Goal: Task Accomplishment & Management: Complete application form

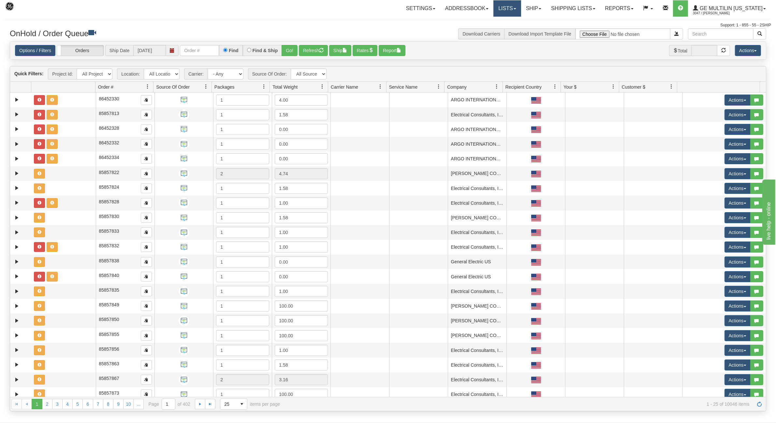
click at [517, 6] on link "Lists" at bounding box center [506, 8] width 27 height 16
click at [534, 6] on link "Ship" at bounding box center [533, 8] width 25 height 16
click at [512, 22] on span "Ship Screen" at bounding box center [505, 22] width 25 height 5
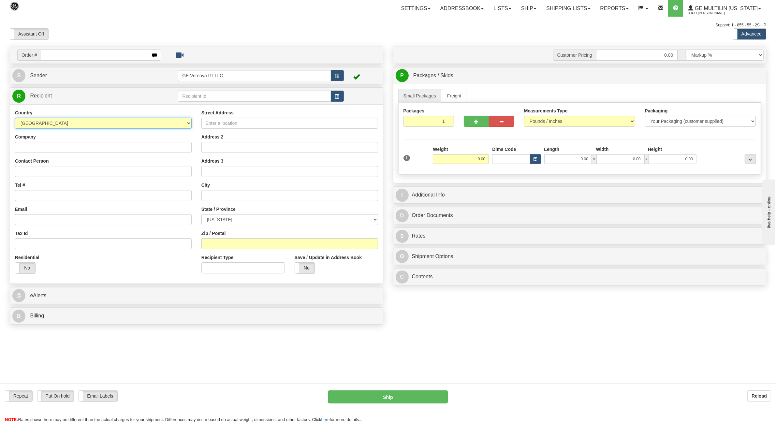
click at [49, 121] on select "[GEOGRAPHIC_DATA] [GEOGRAPHIC_DATA] [GEOGRAPHIC_DATA] [GEOGRAPHIC_DATA] [US_STA…" at bounding box center [103, 123] width 177 height 11
select select "CA"
click at [15, 118] on select "[GEOGRAPHIC_DATA] [GEOGRAPHIC_DATA] [GEOGRAPHIC_DATA] [GEOGRAPHIC_DATA] [US_STA…" at bounding box center [103, 123] width 177 height 11
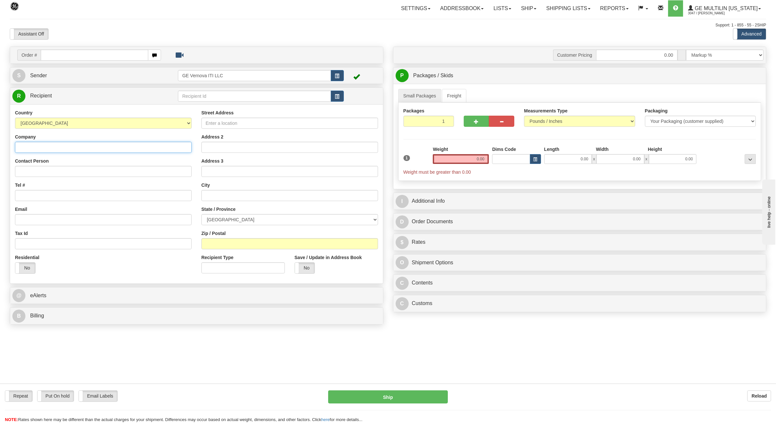
click at [51, 149] on input "Company" at bounding box center [103, 147] width 177 height 11
type input "BRUCE B"
click at [276, 124] on input "Street Address" at bounding box center [289, 123] width 177 height 11
type input "177 TIE RD"
click at [219, 196] on input "text" at bounding box center [289, 195] width 177 height 11
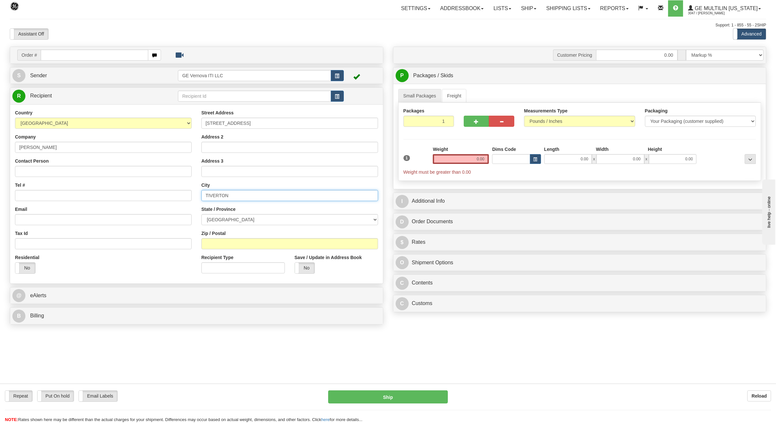
type input "TIVERTON"
click at [235, 218] on select "[GEOGRAPHIC_DATA] [GEOGRAPHIC_DATA] [GEOGRAPHIC_DATA] [GEOGRAPHIC_DATA] [GEOGRA…" at bounding box center [289, 219] width 177 height 11
select select "ON"
click at [201, 215] on select "[GEOGRAPHIC_DATA] [GEOGRAPHIC_DATA] [GEOGRAPHIC_DATA] [GEOGRAPHIC_DATA] [GEOGRA…" at bounding box center [289, 219] width 177 height 11
click at [217, 243] on input "Zip / Postal" at bounding box center [289, 243] width 177 height 11
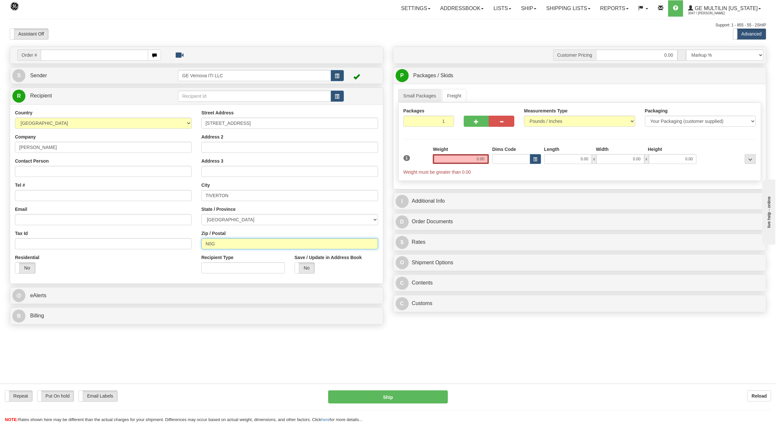
type input "N0G2T0"
click at [29, 197] on input "Tel #" at bounding box center [103, 195] width 177 height 11
type input "[PHONE_NUMBER]"
click at [556, 122] on select "Pounds / Inches Kilograms / Centimeters" at bounding box center [579, 121] width 111 height 11
drag, startPoint x: 472, startPoint y: 161, endPoint x: 495, endPoint y: 161, distance: 23.8
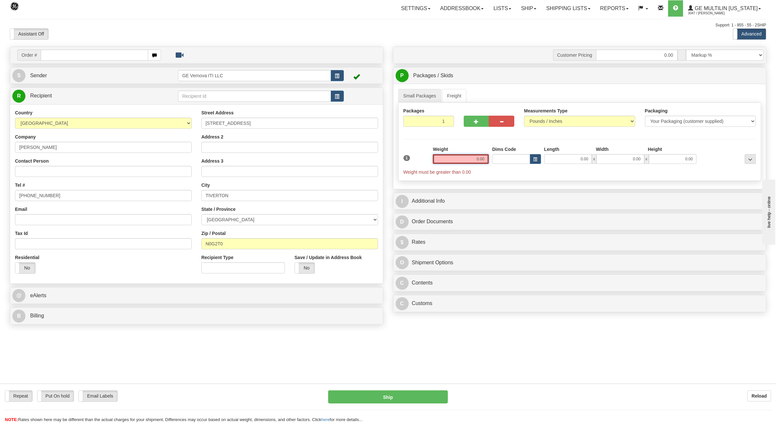
click at [495, 161] on div "1 Weight 0.00 Dims Code 0.00" at bounding box center [580, 160] width 356 height 29
type input "240.00"
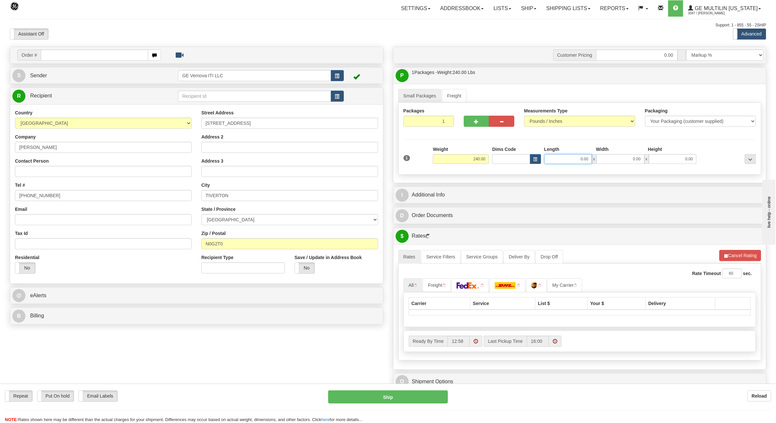
drag, startPoint x: 571, startPoint y: 160, endPoint x: 601, endPoint y: 159, distance: 30.0
click at [601, 159] on div "0.00 x 0.00 x 0.00" at bounding box center [620, 159] width 153 height 10
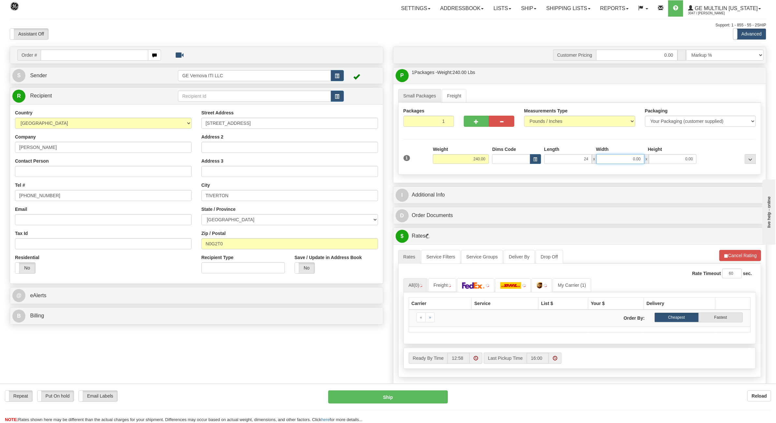
type input "24.00"
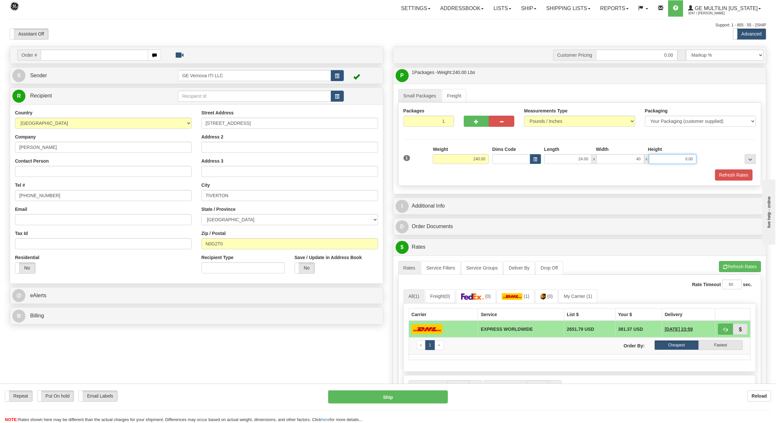
type input "40.00"
type input "30.00"
click at [606, 176] on div "Refresh Rates" at bounding box center [580, 174] width 356 height 11
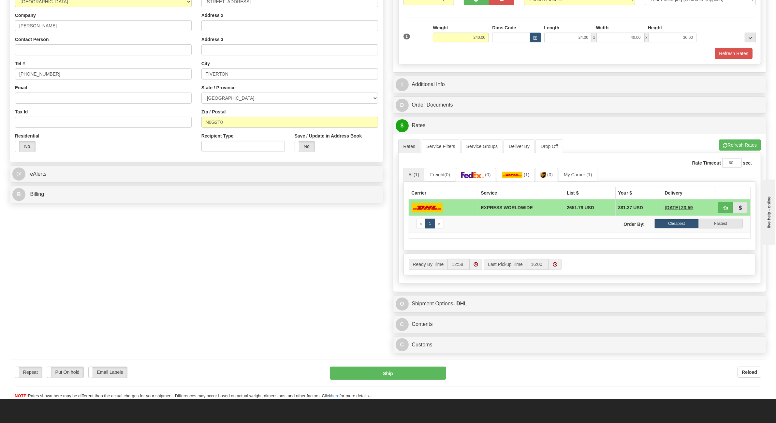
scroll to position [122, 0]
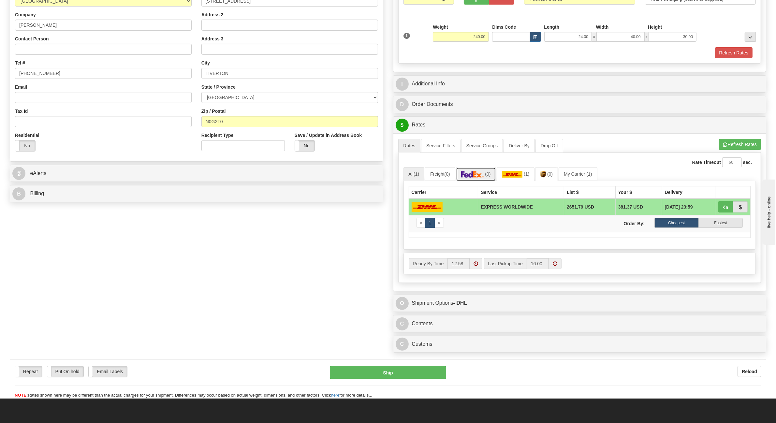
click at [484, 176] on img at bounding box center [472, 174] width 23 height 7
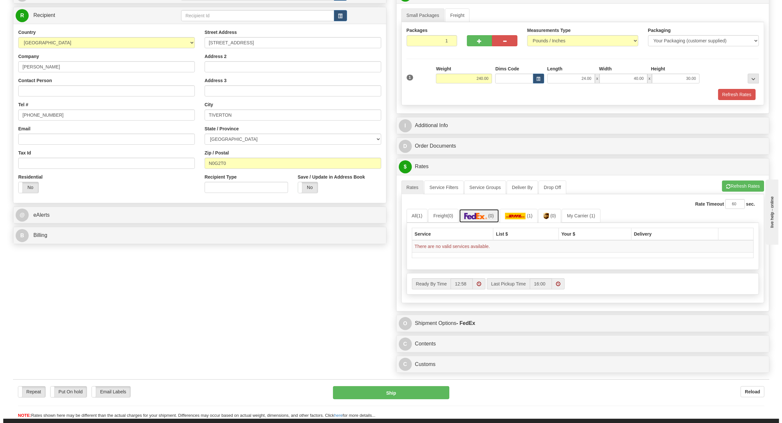
scroll to position [41, 0]
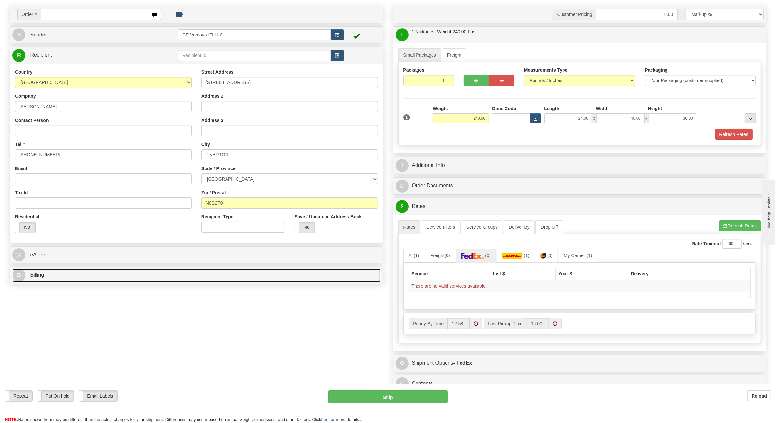
click at [43, 275] on span "Billing" at bounding box center [37, 275] width 14 height 6
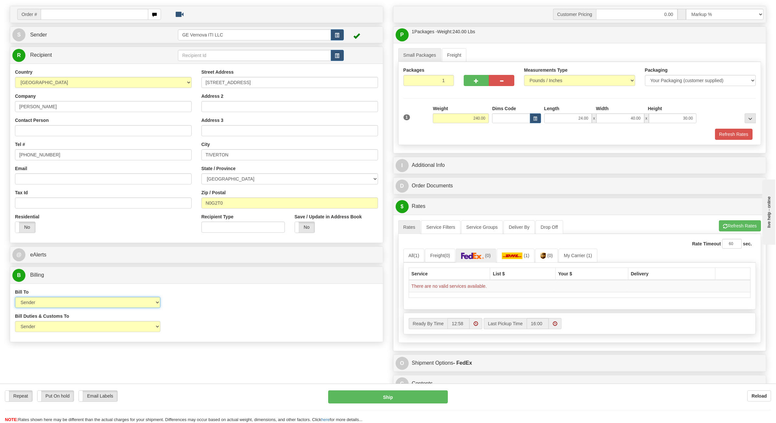
click at [72, 298] on select "Sender Recipient Third Party Collect" at bounding box center [87, 302] width 145 height 11
select select "2"
click at [15, 298] on select "Sender Recipient Third Party Collect" at bounding box center [87, 302] width 145 height 11
click at [483, 258] on img at bounding box center [472, 256] width 23 height 7
click at [104, 15] on input "text" at bounding box center [94, 14] width 107 height 11
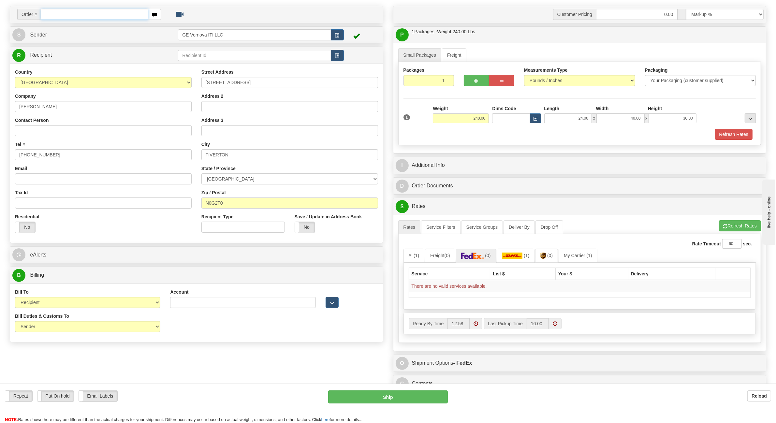
paste input "0086673415"
type input "0086673415"
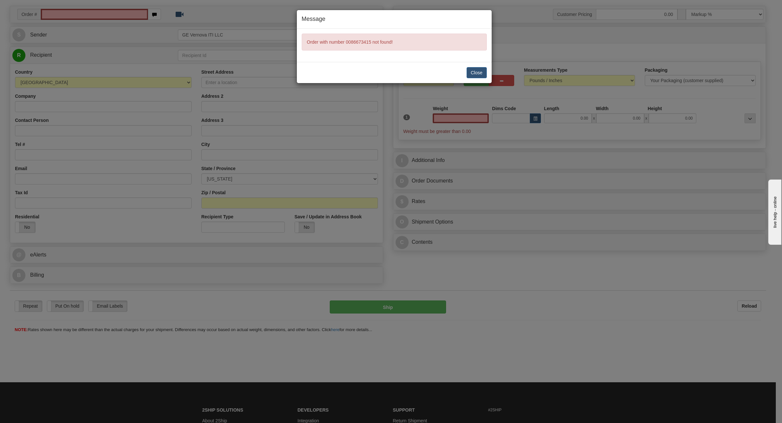
type input "0.00"
click at [482, 76] on button "Close" at bounding box center [477, 72] width 20 height 11
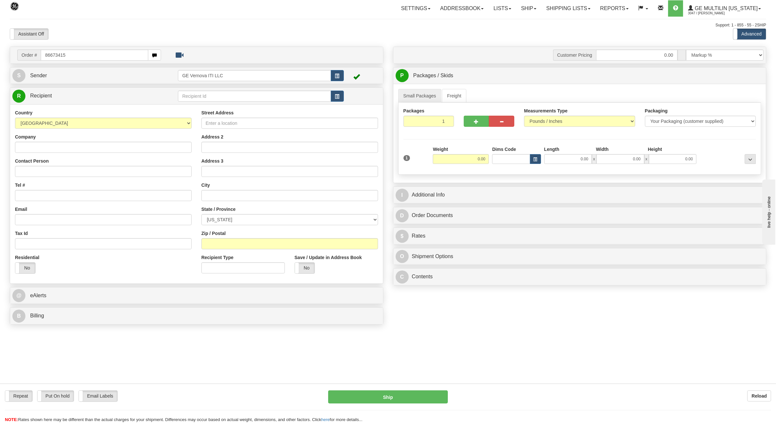
type input "86673415"
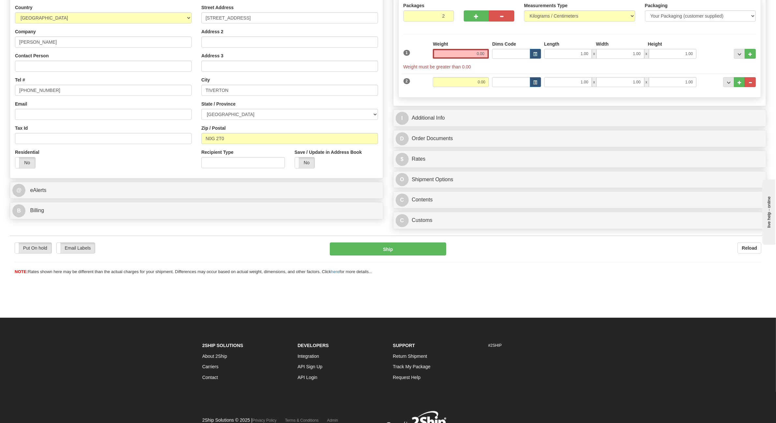
scroll to position [122, 0]
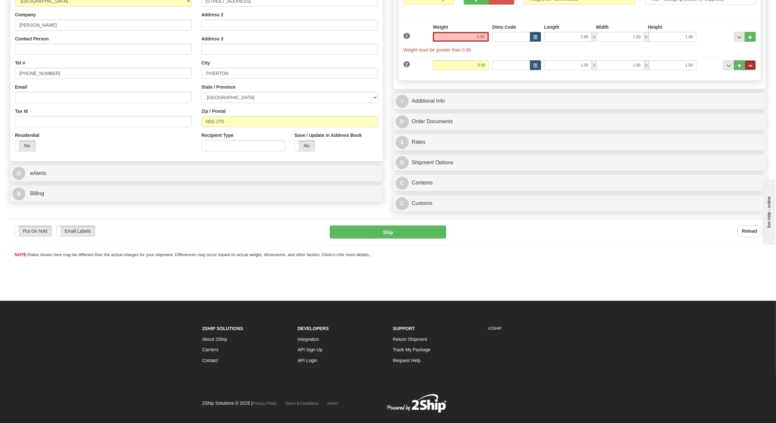
click at [752, 67] on button "..." at bounding box center [750, 65] width 11 height 10
type input "1"
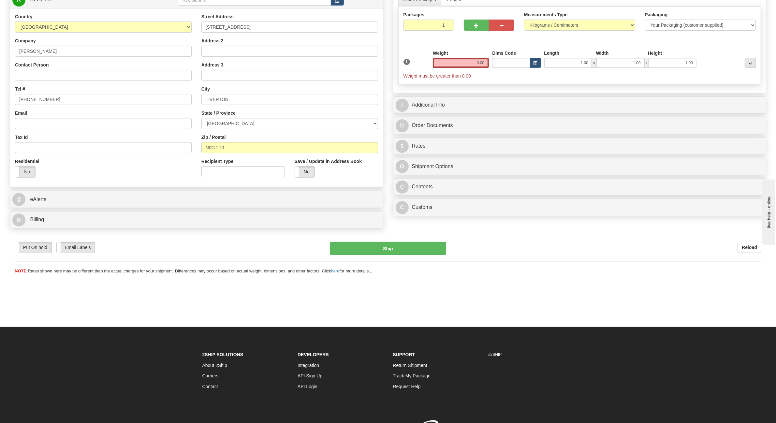
scroll to position [81, 0]
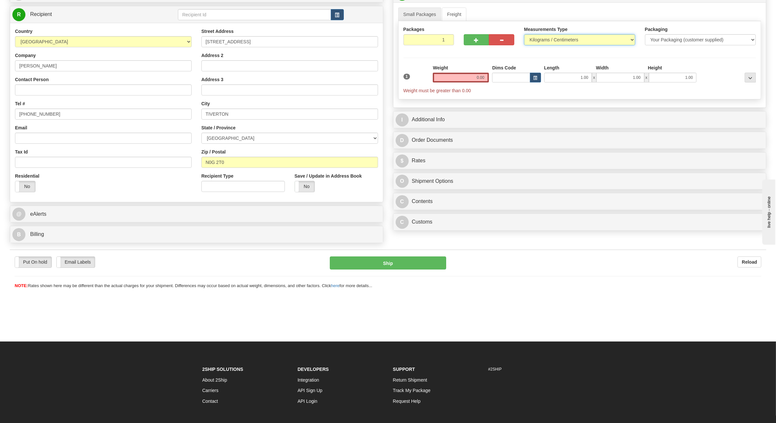
click at [541, 41] on select "Pounds / Inches Kilograms / Centimeters" at bounding box center [579, 39] width 111 height 11
select select "0"
click at [524, 35] on select "Pounds / Inches Kilograms / Centimeters" at bounding box center [579, 39] width 111 height 11
drag, startPoint x: 474, startPoint y: 77, endPoint x: 511, endPoint y: 76, distance: 36.2
click at [511, 76] on div "1 Weight 0.00 Dims Code 1.00" at bounding box center [580, 79] width 356 height 29
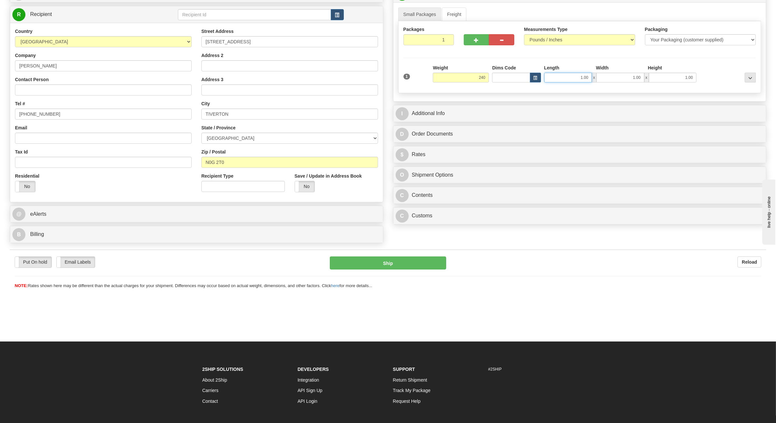
type input "240.00"
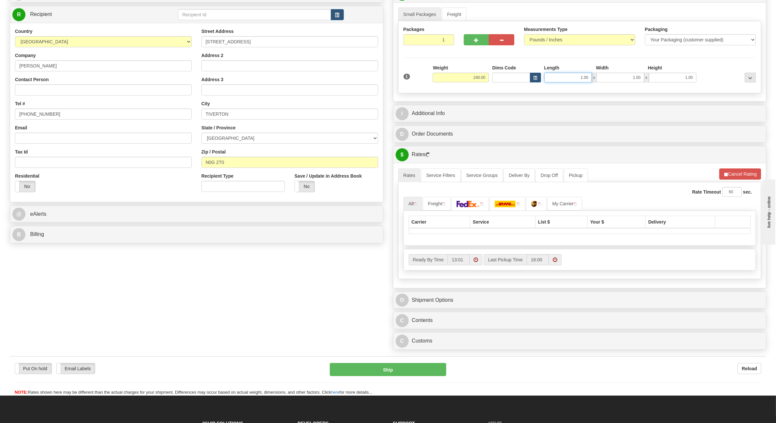
drag, startPoint x: 577, startPoint y: 77, endPoint x: 591, endPoint y: 75, distance: 13.5
click at [591, 75] on input "1.00" at bounding box center [568, 78] width 48 height 10
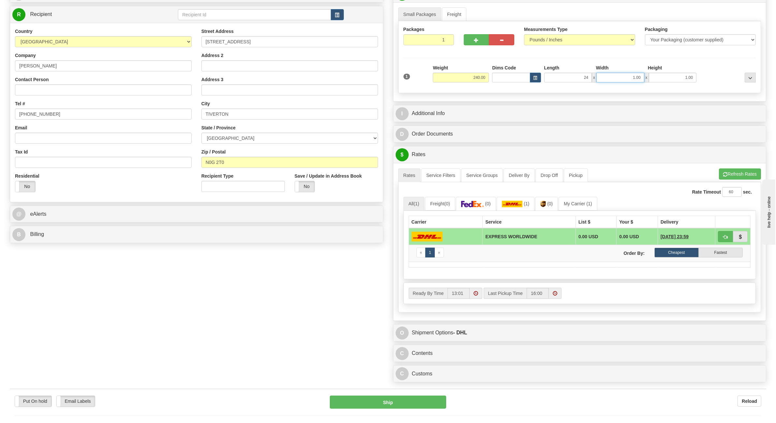
type input "24.00"
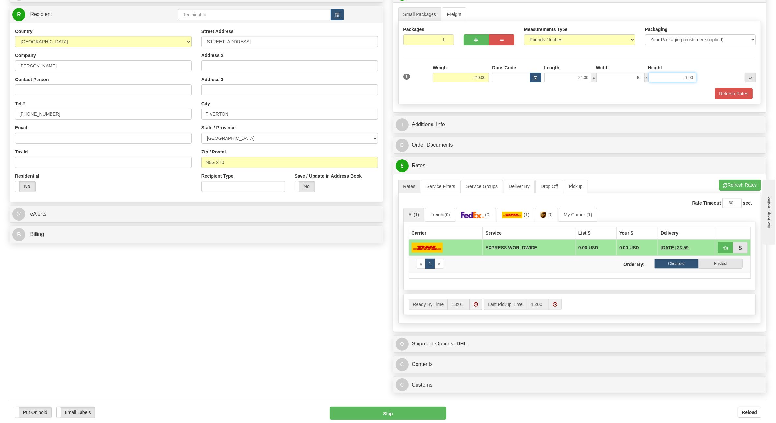
type input "40.00"
type input "30.00"
click at [742, 94] on button "Refresh Rates" at bounding box center [733, 93] width 37 height 11
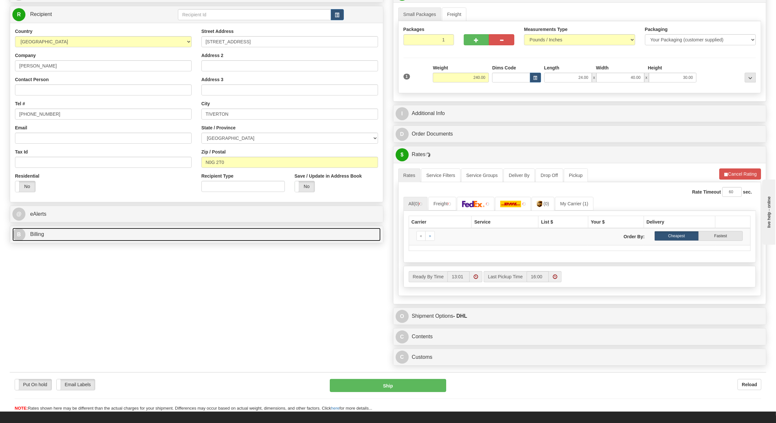
click at [37, 231] on link "B Billing" at bounding box center [196, 234] width 368 height 13
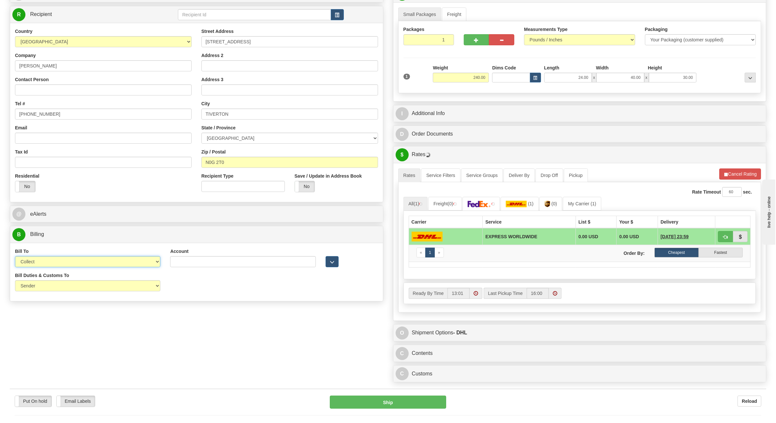
click at [54, 261] on select "Sender Recipient Third Party Collect" at bounding box center [87, 261] width 145 height 11
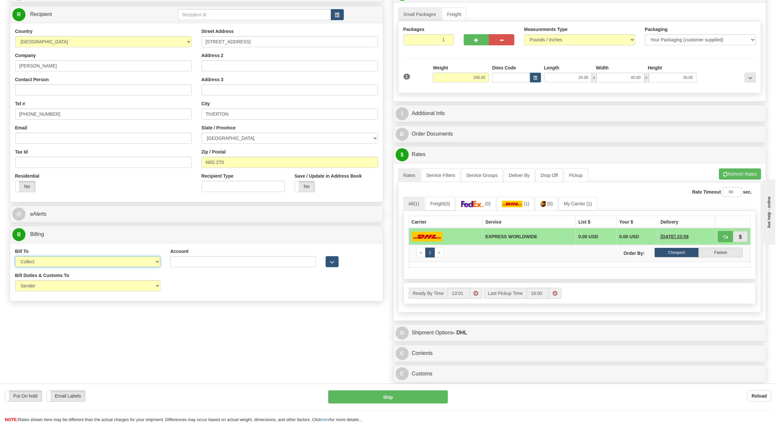
select select "2"
click at [15, 257] on select "Sender Recipient Third Party Collect" at bounding box center [87, 261] width 145 height 11
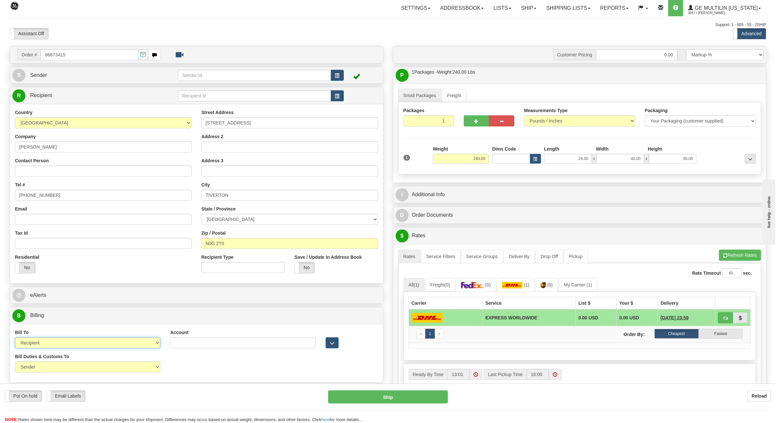
scroll to position [0, 0]
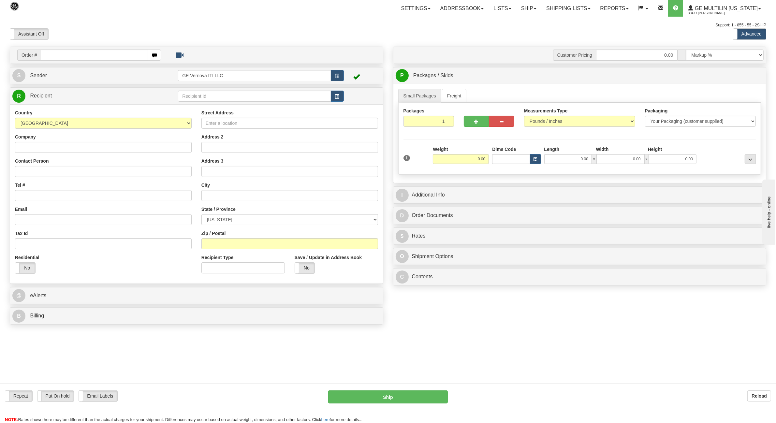
click at [65, 56] on input "text" at bounding box center [94, 55] width 107 height 11
click at [51, 123] on select "[GEOGRAPHIC_DATA] [GEOGRAPHIC_DATA] [GEOGRAPHIC_DATA] [GEOGRAPHIC_DATA] [US_STA…" at bounding box center [103, 123] width 177 height 11
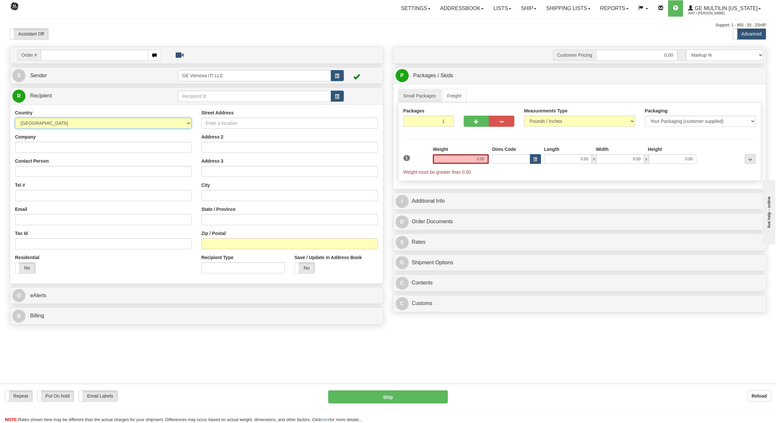
click at [50, 124] on select "[GEOGRAPHIC_DATA] [GEOGRAPHIC_DATA] [GEOGRAPHIC_DATA] [GEOGRAPHIC_DATA] [US_STA…" at bounding box center [103, 123] width 177 height 11
select select "CA"
click at [15, 118] on select "[GEOGRAPHIC_DATA] [GEOGRAPHIC_DATA] [GEOGRAPHIC_DATA] [GEOGRAPHIC_DATA] [US_STA…" at bounding box center [103, 123] width 177 height 11
click at [40, 147] on input "Company" at bounding box center [103, 147] width 177 height 11
type input "I-GARD CORPORATION"
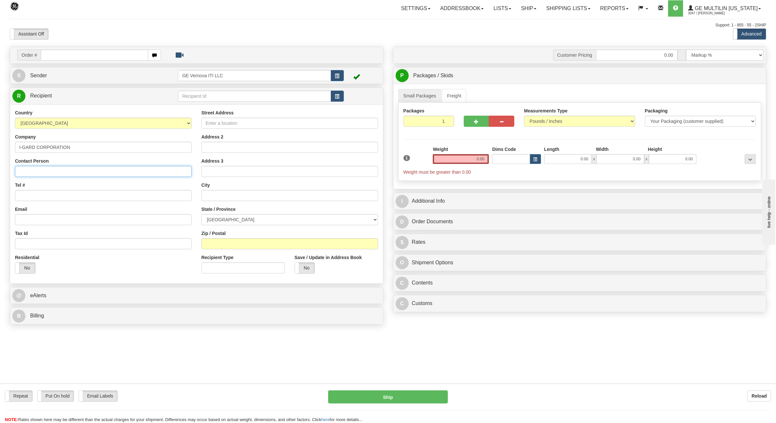
click at [56, 168] on input "Contact Person" at bounding box center [103, 171] width 177 height 11
type input "I-GARD"
click at [218, 124] on input "Street Address" at bounding box center [289, 123] width 177 height 11
type input "[STREET_ADDRESS]"
click at [33, 196] on input "Tel #" at bounding box center [103, 195] width 177 height 11
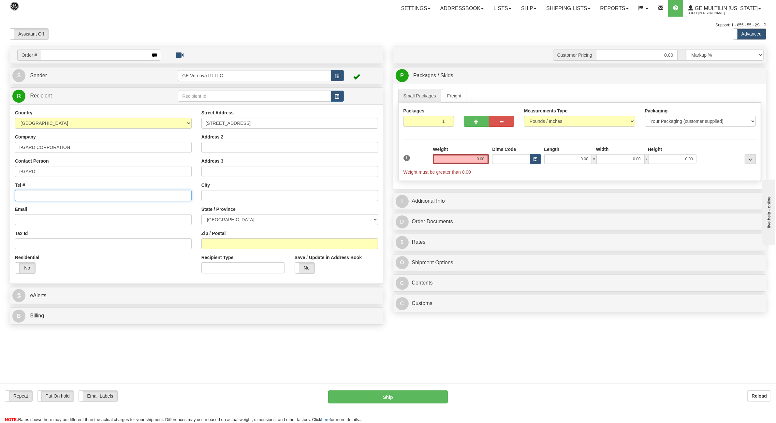
type input "[PHONE_NUMBER]"
click at [222, 196] on input "text" at bounding box center [289, 195] width 177 height 11
type input "O"
drag, startPoint x: 238, startPoint y: 124, endPoint x: 179, endPoint y: 122, distance: 59.7
click at [179, 122] on div "Country [GEOGRAPHIC_DATA] [GEOGRAPHIC_DATA] [GEOGRAPHIC_DATA] [GEOGRAPHIC_DATA]…" at bounding box center [196, 193] width 373 height 169
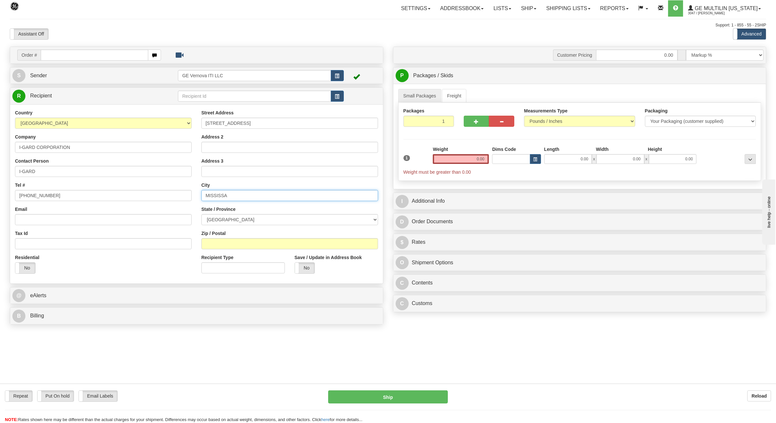
drag, startPoint x: 243, startPoint y: 197, endPoint x: 189, endPoint y: 196, distance: 53.8
click at [189, 196] on div "Country [GEOGRAPHIC_DATA] [GEOGRAPHIC_DATA] [GEOGRAPHIC_DATA] [GEOGRAPHIC_DATA]…" at bounding box center [196, 193] width 373 height 169
paste input "[STREET_ADDRESS]"
drag, startPoint x: 236, startPoint y: 196, endPoint x: 203, endPoint y: 196, distance: 32.6
click at [204, 196] on input "[STREET_ADDRESS]" at bounding box center [289, 195] width 177 height 11
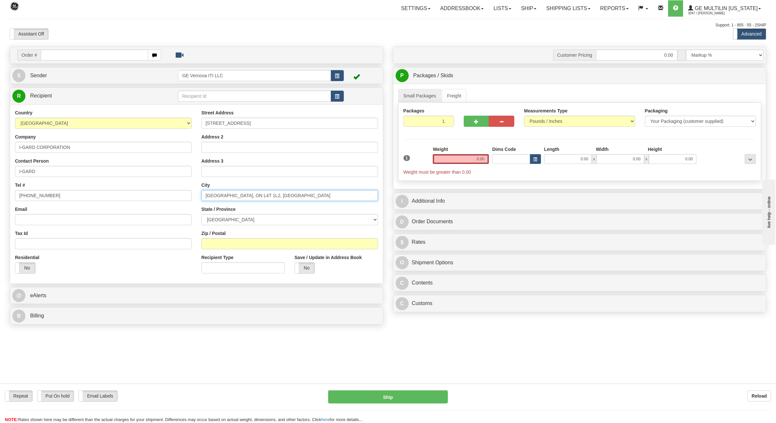
drag, startPoint x: 257, startPoint y: 197, endPoint x: 242, endPoint y: 196, distance: 15.7
click at [242, 196] on input "[GEOGRAPHIC_DATA], ON L4T 1L2, [GEOGRAPHIC_DATA]" at bounding box center [289, 195] width 177 height 11
type input "[GEOGRAPHIC_DATA], [GEOGRAPHIC_DATA] , [GEOGRAPHIC_DATA]"
click at [228, 221] on select "[GEOGRAPHIC_DATA] [GEOGRAPHIC_DATA] [GEOGRAPHIC_DATA] [GEOGRAPHIC_DATA] [GEOGRA…" at bounding box center [289, 219] width 177 height 11
select select "ON"
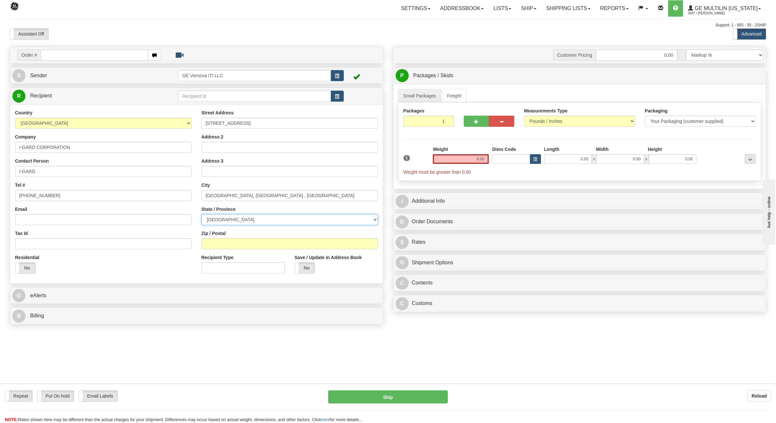
click at [201, 215] on select "[GEOGRAPHIC_DATA] [GEOGRAPHIC_DATA] [GEOGRAPHIC_DATA] [GEOGRAPHIC_DATA] [GEOGRA…" at bounding box center [289, 219] width 177 height 11
click at [220, 243] on input "Zip / Postal" at bounding box center [289, 243] width 177 height 11
paste input "L4T 1L2"
type input "L4T 1L2"
click at [272, 196] on input "[GEOGRAPHIC_DATA], [GEOGRAPHIC_DATA] , [GEOGRAPHIC_DATA]" at bounding box center [289, 195] width 177 height 11
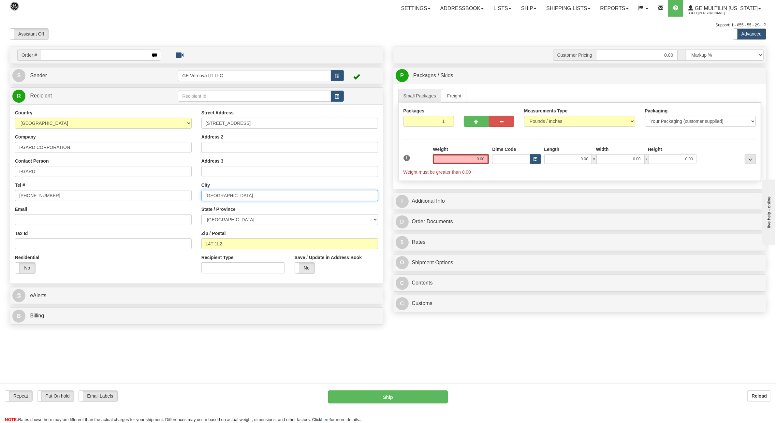
type input "[GEOGRAPHIC_DATA]"
drag, startPoint x: 468, startPoint y: 158, endPoint x: 504, endPoint y: 157, distance: 35.9
click at [504, 157] on div "1 Weight 0.00 Dims Code 0.00" at bounding box center [580, 160] width 356 height 29
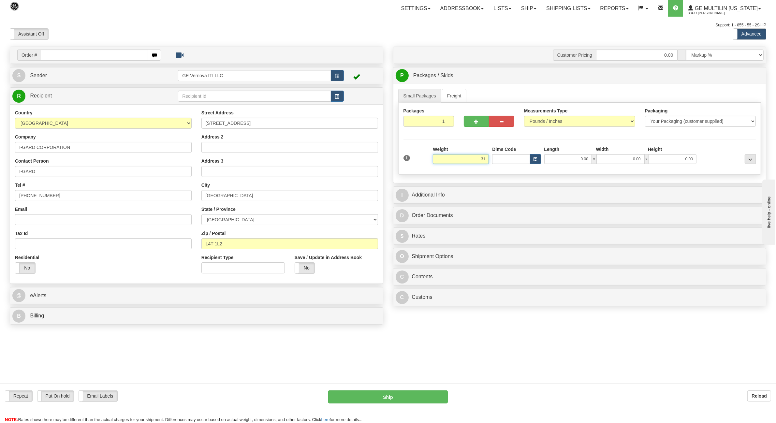
click button "Delete" at bounding box center [0, 0] width 0 height 0
type input "31.00"
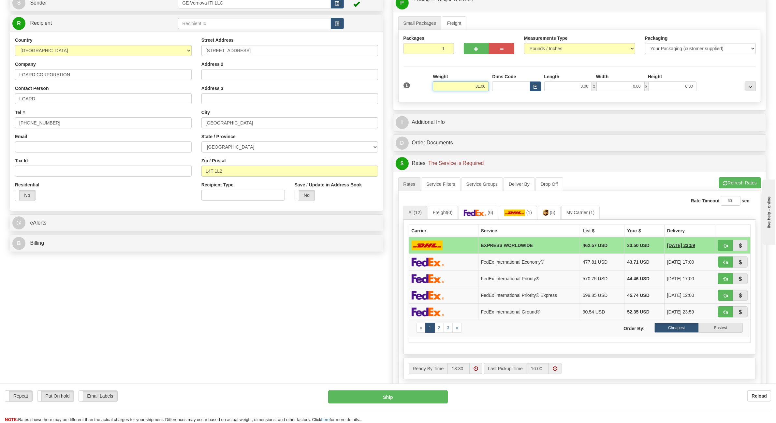
scroll to position [81, 0]
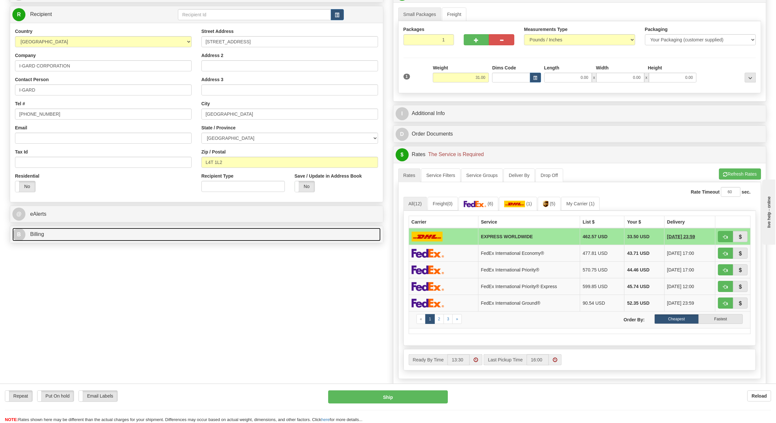
click at [37, 235] on span "Billing" at bounding box center [37, 234] width 14 height 6
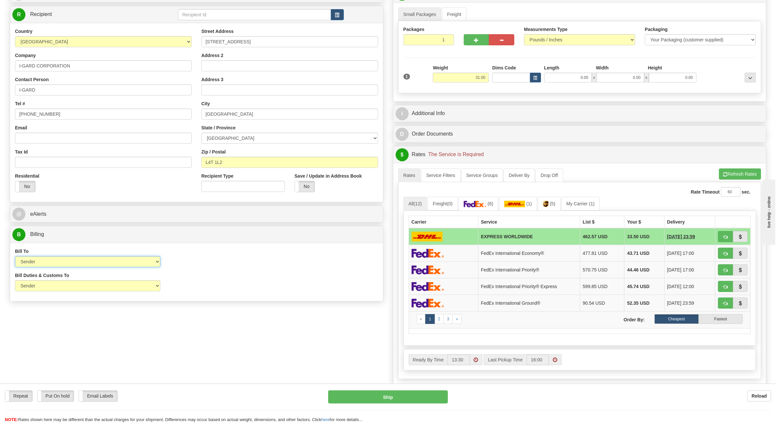
click at [51, 263] on select "Sender Recipient Third Party Collect" at bounding box center [87, 261] width 145 height 11
select select "2"
click at [15, 257] on select "Sender Recipient Third Party Collect" at bounding box center [87, 261] width 145 height 11
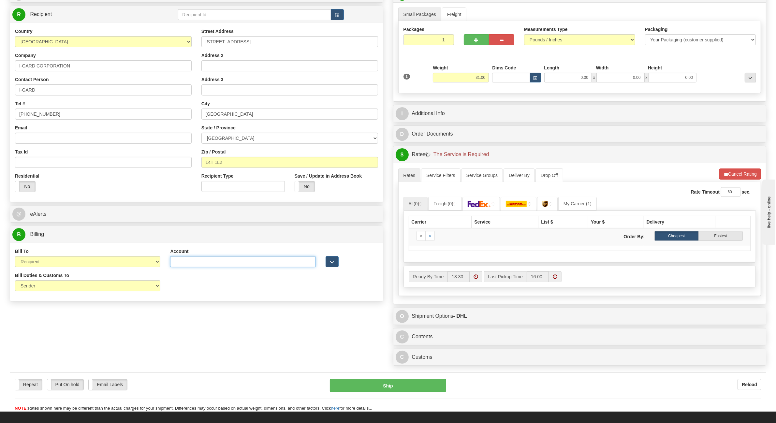
click at [186, 263] on input "Account" at bounding box center [242, 261] width 145 height 11
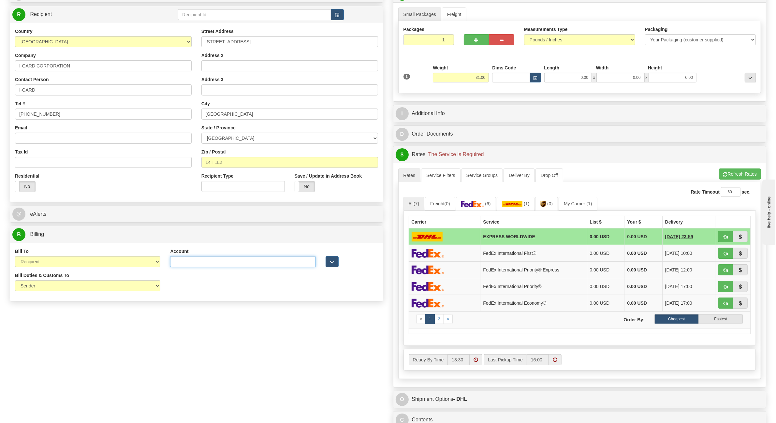
type input "512329"
click at [736, 170] on button "Refresh Rates" at bounding box center [740, 173] width 42 height 11
click at [558, 209] on link "(0)" at bounding box center [546, 204] width 23 height 14
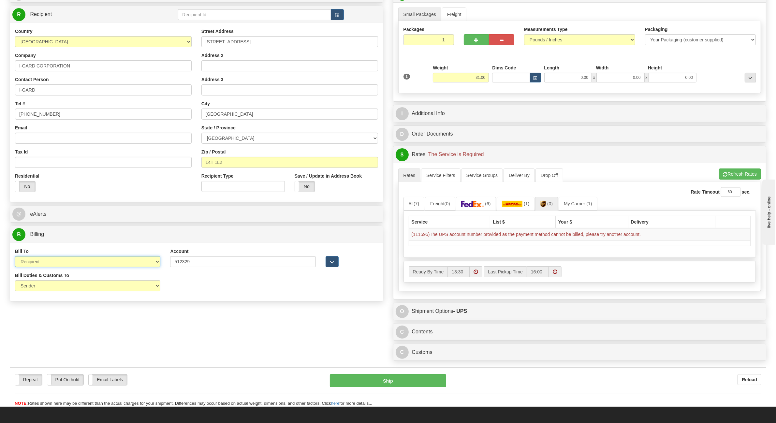
click at [42, 262] on select "Sender Recipient Third Party Collect" at bounding box center [87, 261] width 145 height 11
select select "4"
click at [15, 257] on select "Sender Recipient Third Party Collect" at bounding box center [87, 261] width 145 height 11
